Goal: Information Seeking & Learning: Learn about a topic

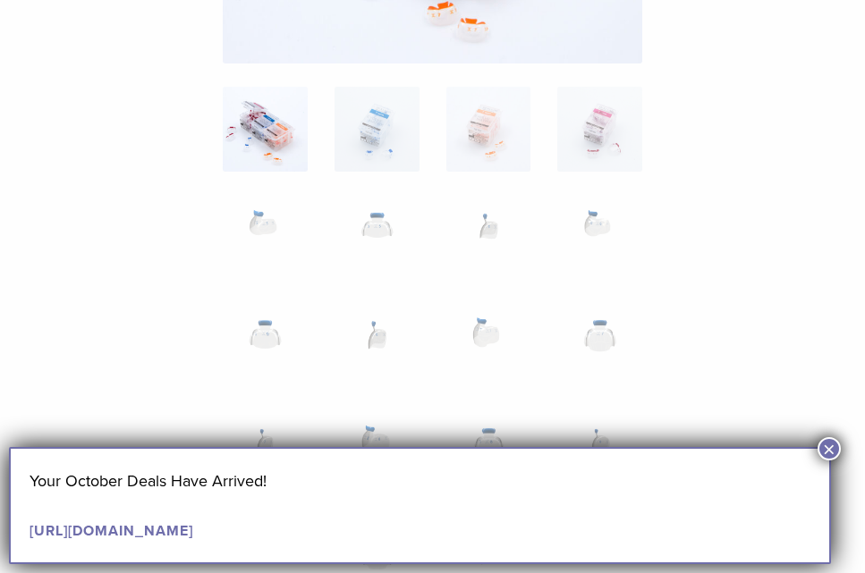
click at [824, 452] on button "×" at bounding box center [828, 448] width 23 height 23
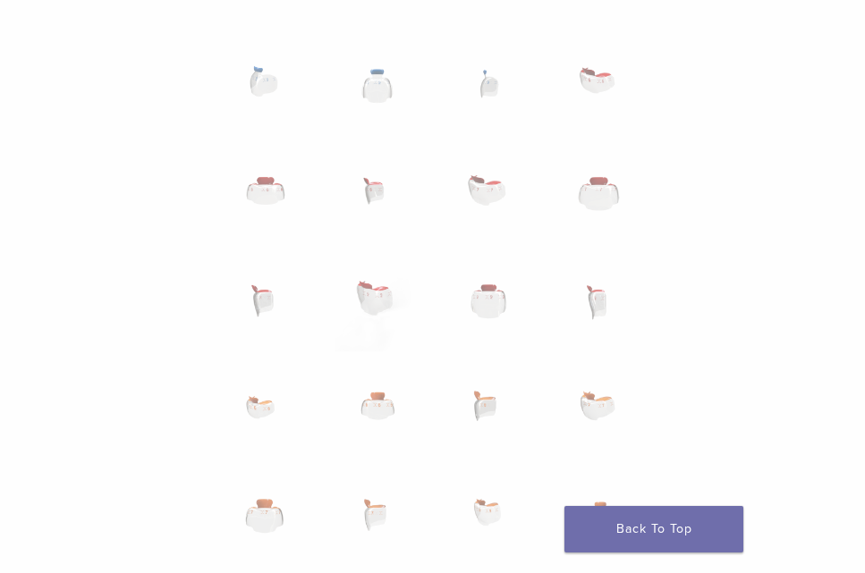
scroll to position [984, 0]
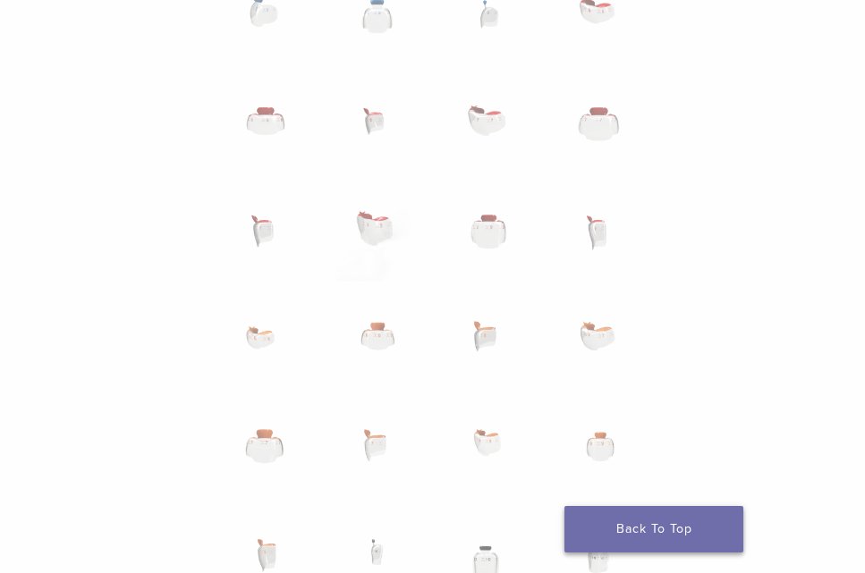
click at [608, 523] on link "Back To Top" at bounding box center [653, 529] width 179 height 46
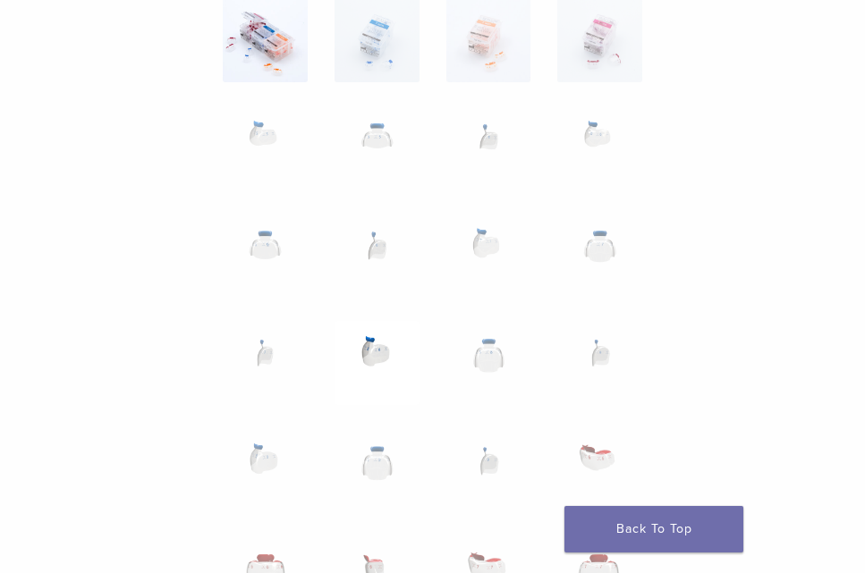
click at [406, 325] on img at bounding box center [376, 363] width 85 height 85
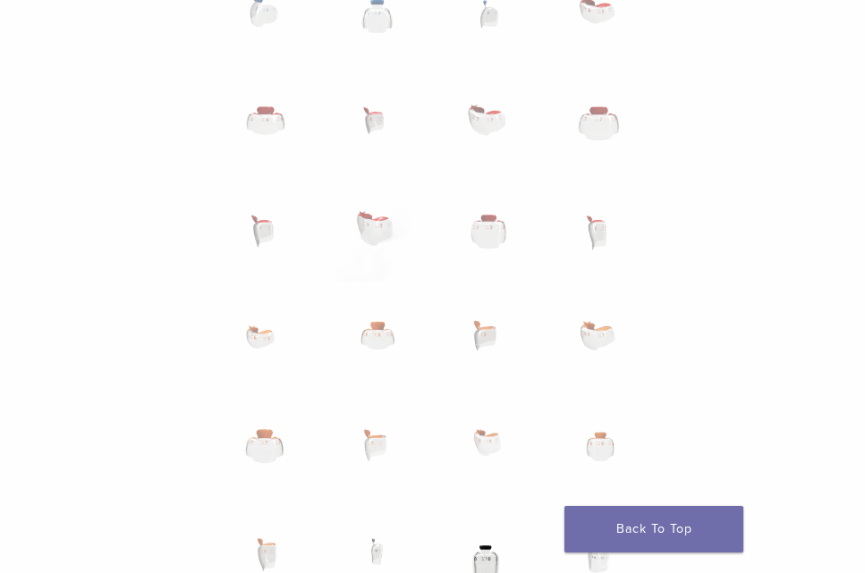
scroll to position [1162, 0]
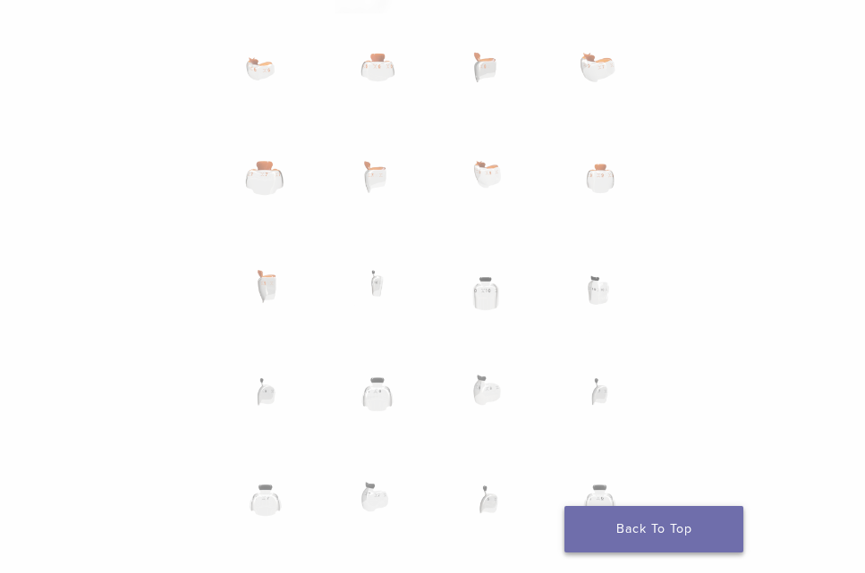
click at [625, 528] on link "Back To Top" at bounding box center [653, 529] width 179 height 46
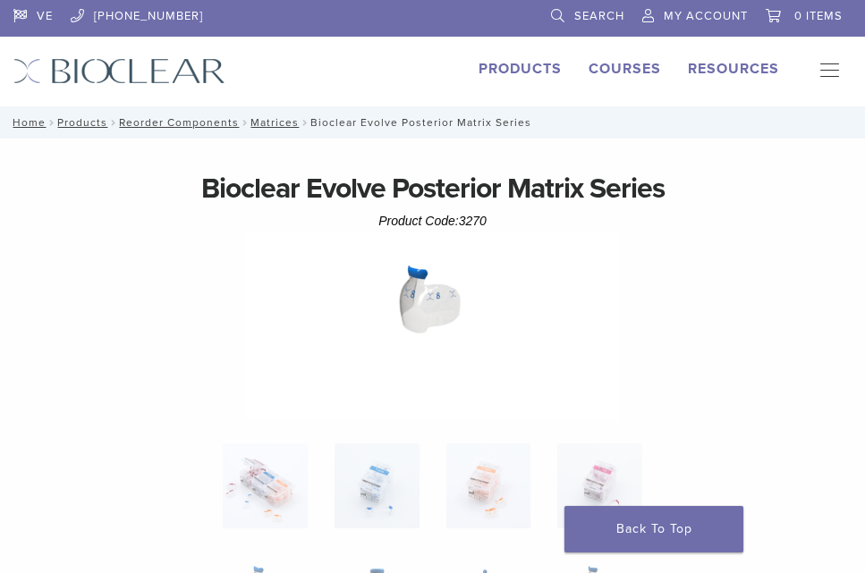
click at [546, 82] on div "Products" at bounding box center [519, 71] width 83 height 27
click at [541, 62] on link "Products" at bounding box center [519, 69] width 83 height 18
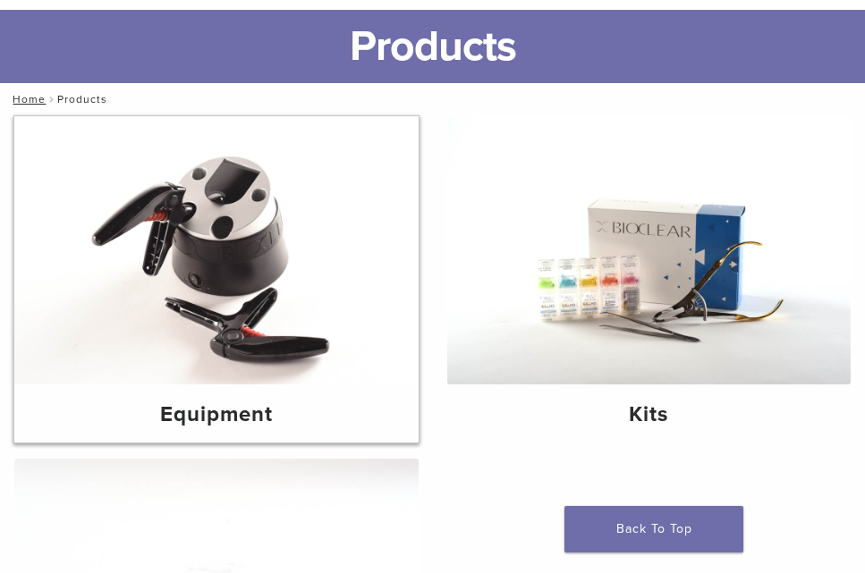
scroll to position [89, 0]
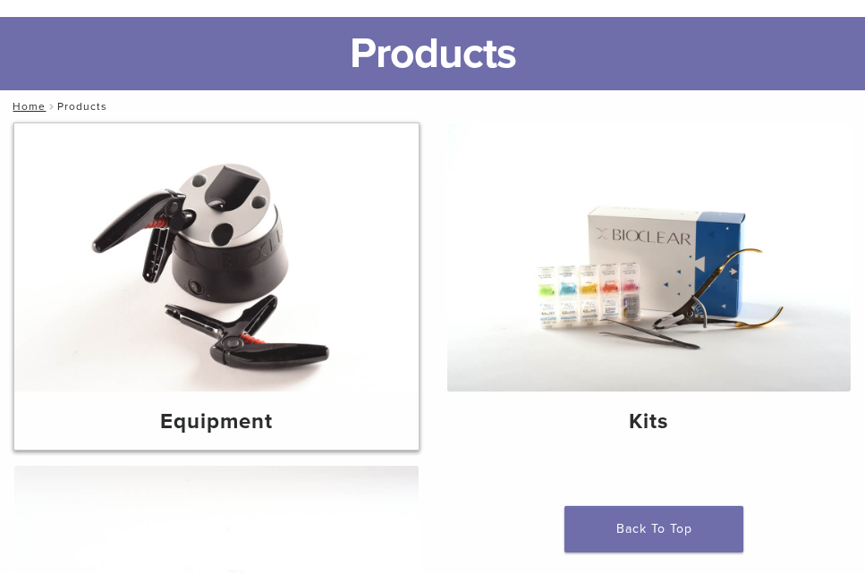
click at [332, 280] on img at bounding box center [216, 257] width 404 height 268
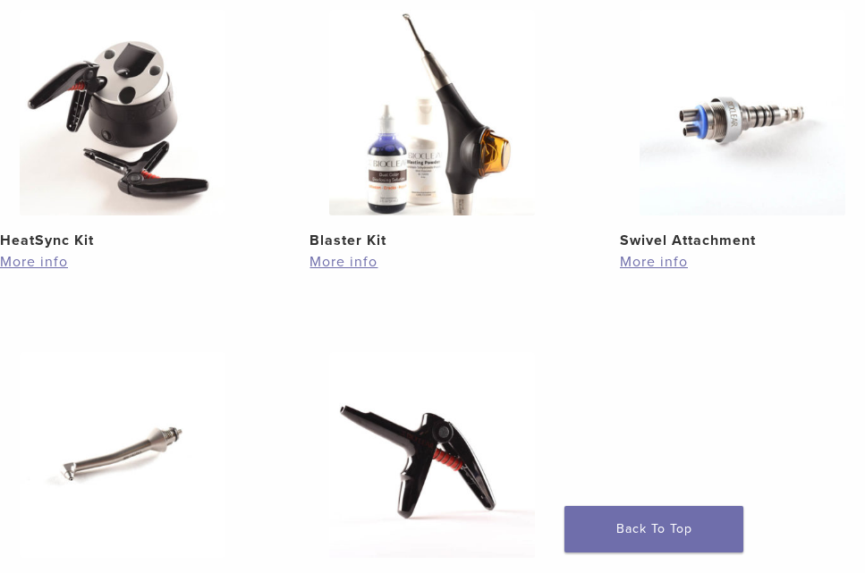
scroll to position [179, 0]
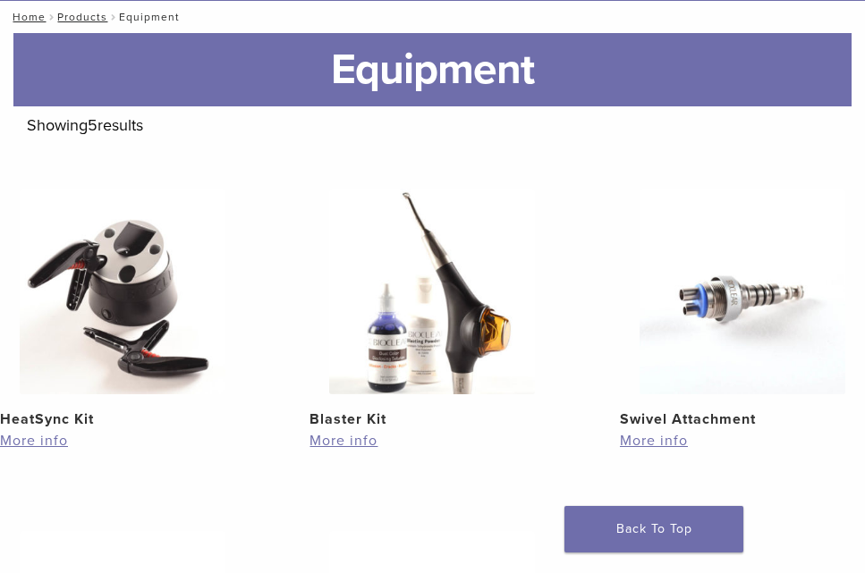
click at [355, 365] on img at bounding box center [432, 292] width 206 height 206
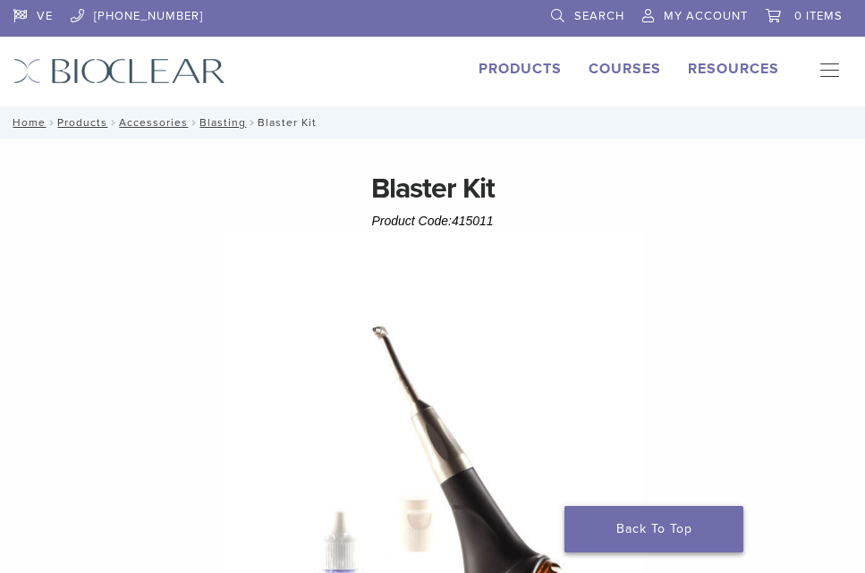
click at [742, 506] on link "Back To Top" at bounding box center [653, 529] width 179 height 46
click at [711, 525] on link "Back To Top" at bounding box center [653, 529] width 179 height 46
